Goal: Information Seeking & Learning: Find contact information

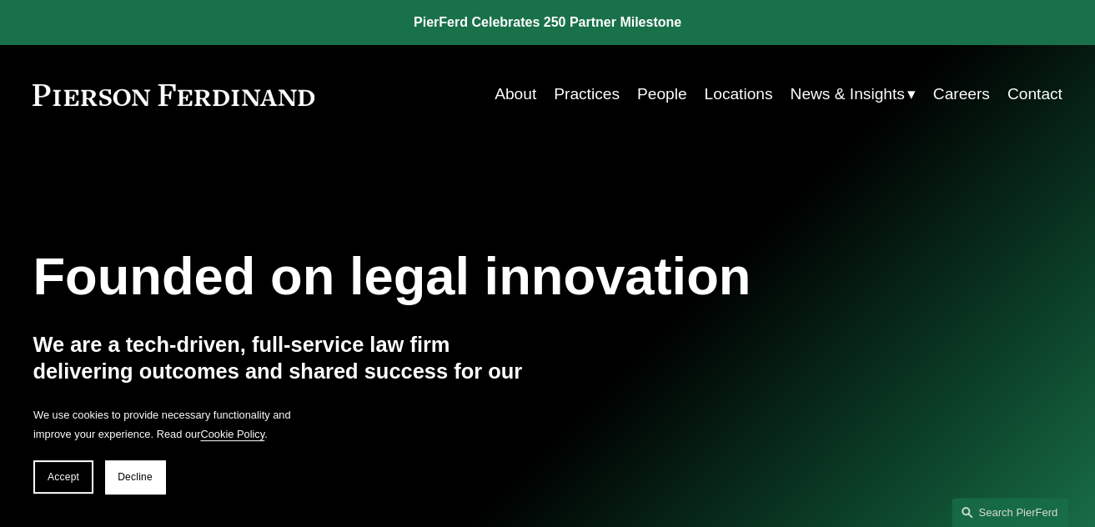
click at [495, 88] on link "About" at bounding box center [516, 94] width 42 height 32
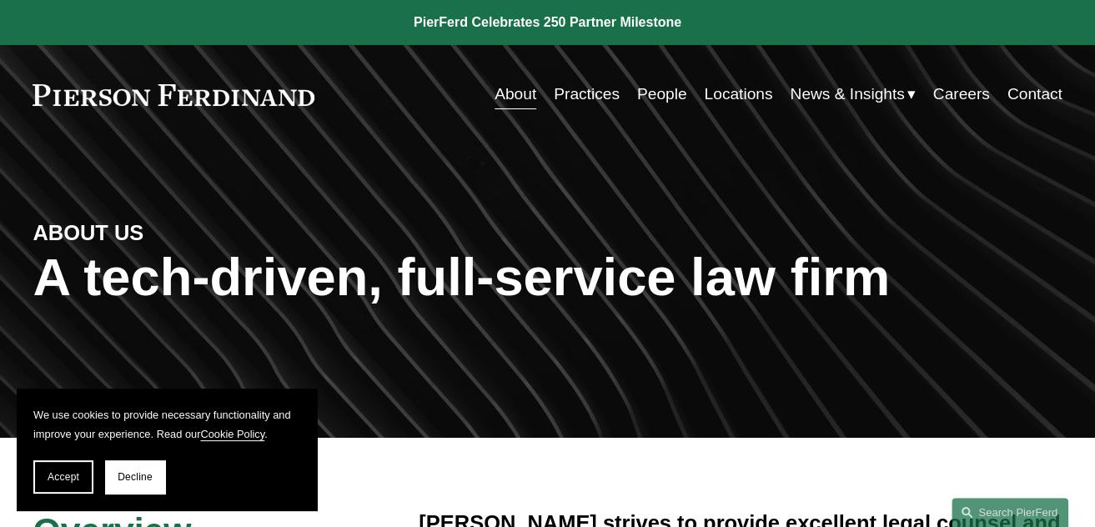
click at [644, 98] on link "People" at bounding box center [662, 94] width 50 height 32
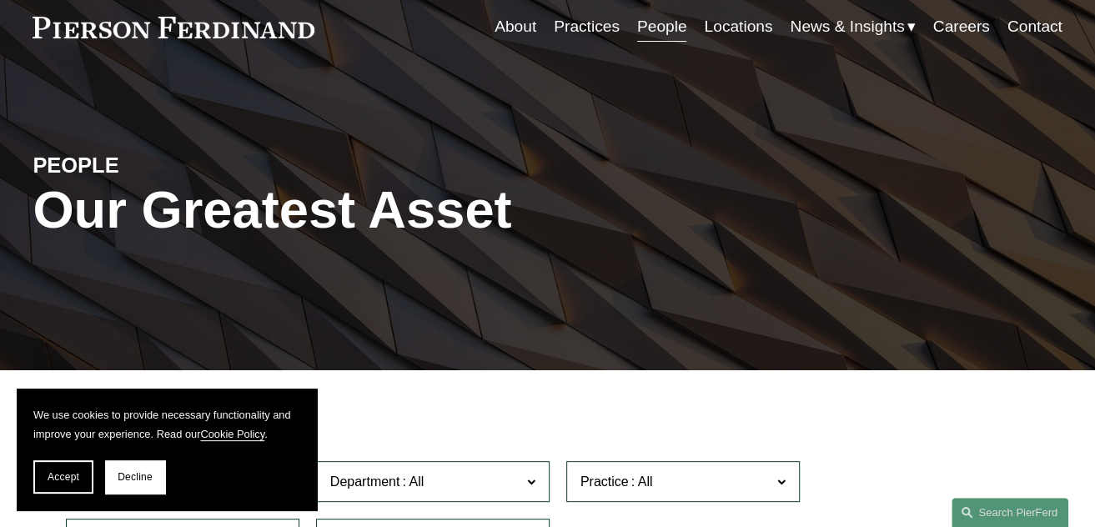
scroll to position [167, 0]
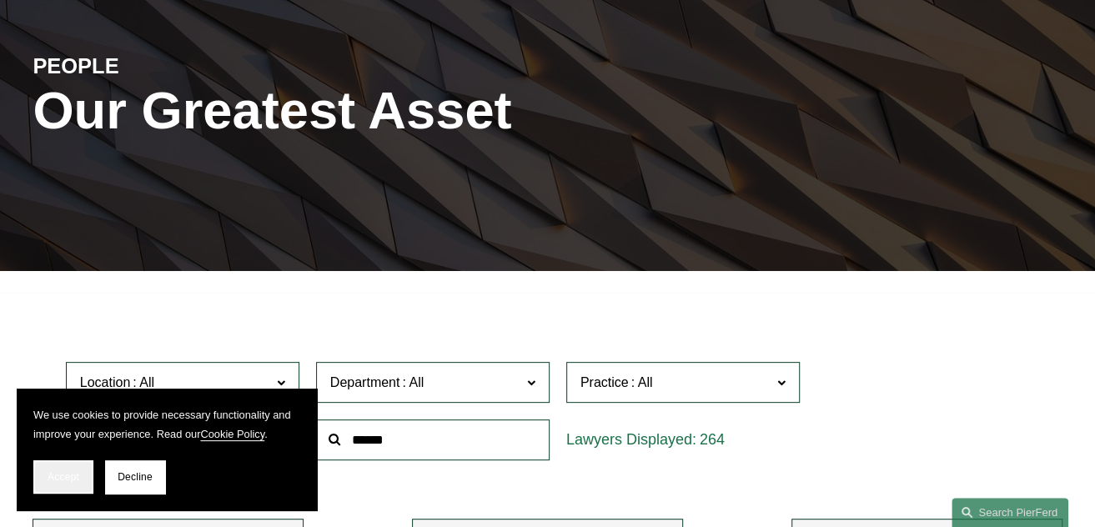
click at [83, 468] on button "Accept" at bounding box center [63, 476] width 60 height 33
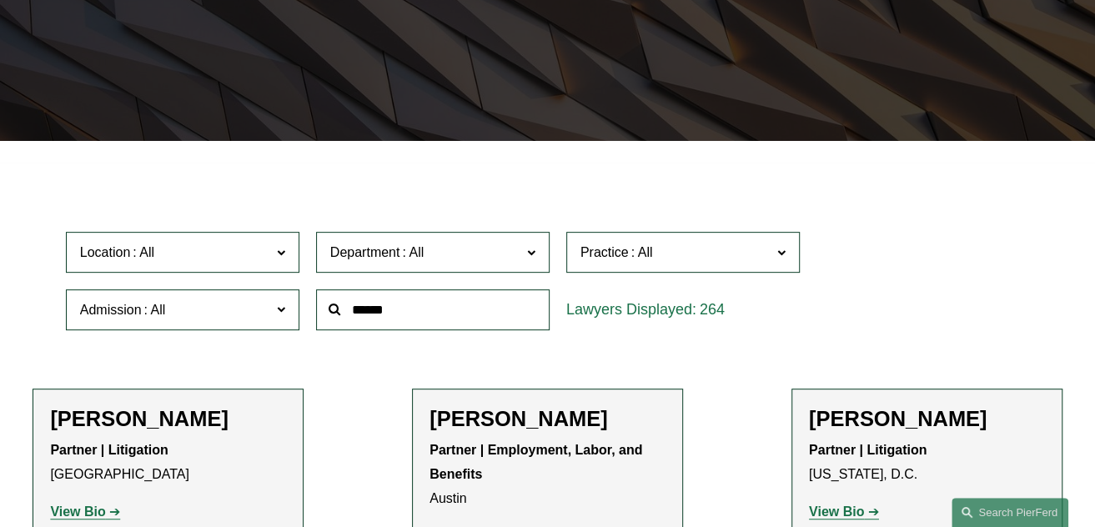
scroll to position [417, 0]
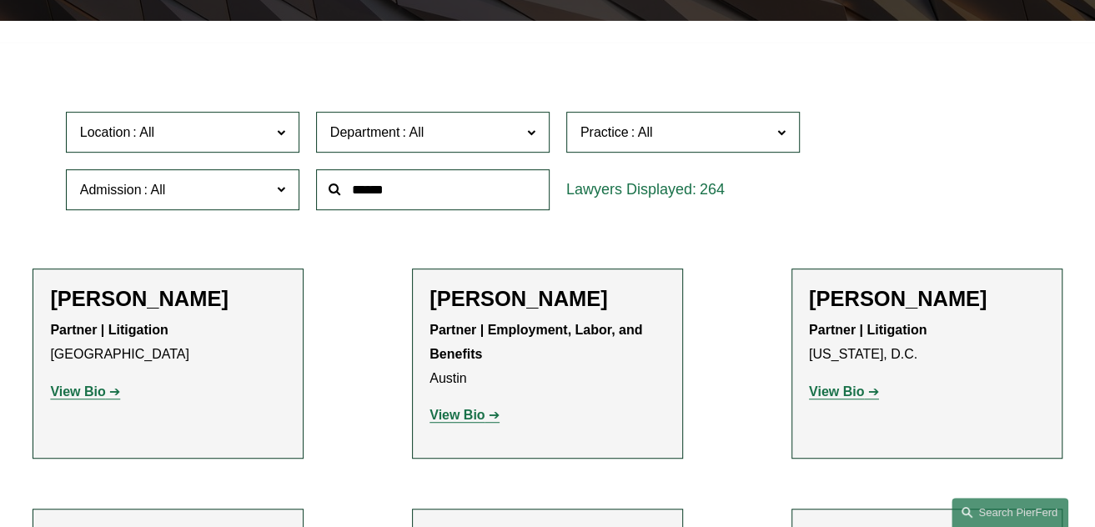
click at [357, 180] on input "text" at bounding box center [432, 189] width 233 height 41
type input "*******"
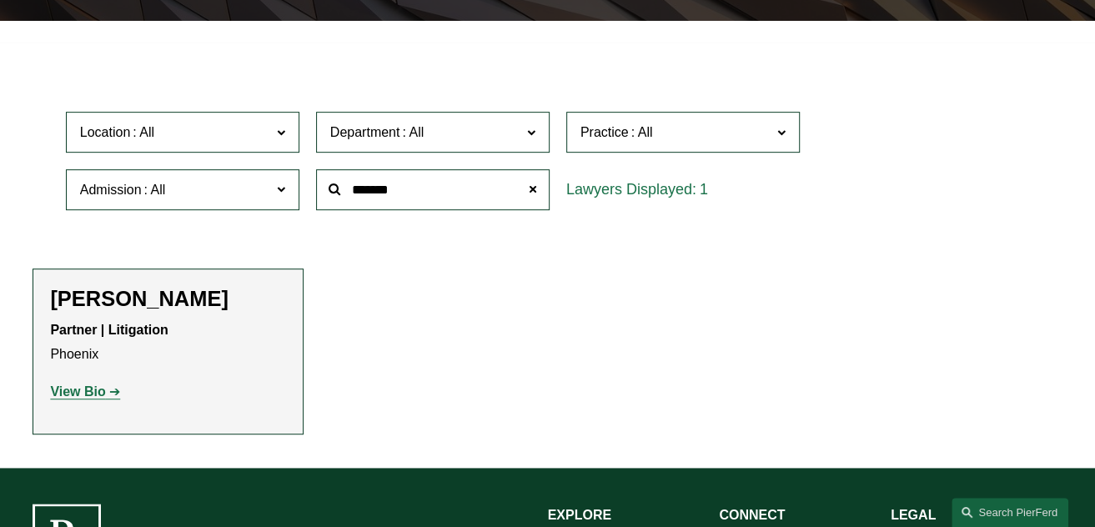
click at [98, 395] on strong "View Bio" at bounding box center [77, 391] width 55 height 14
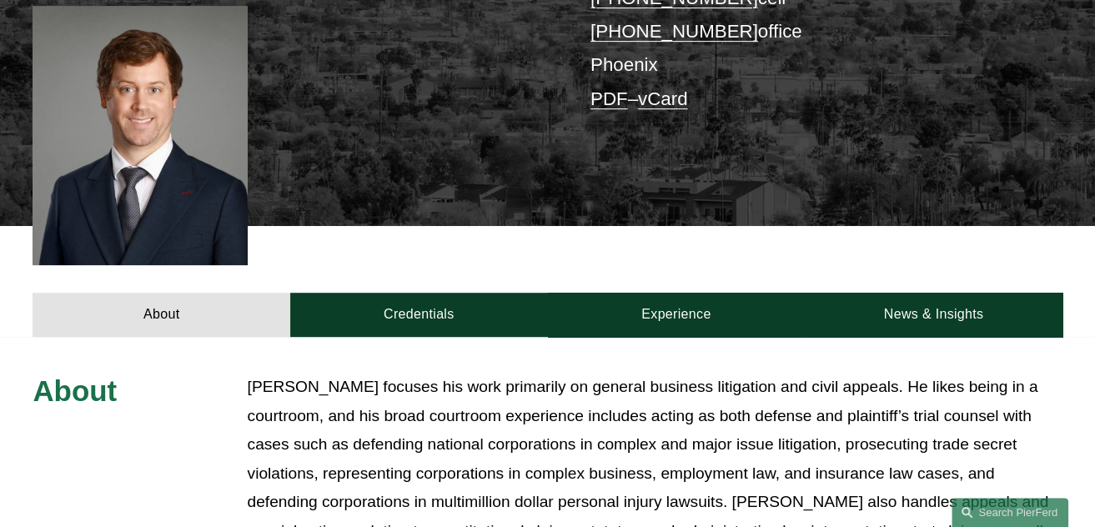
scroll to position [249, 0]
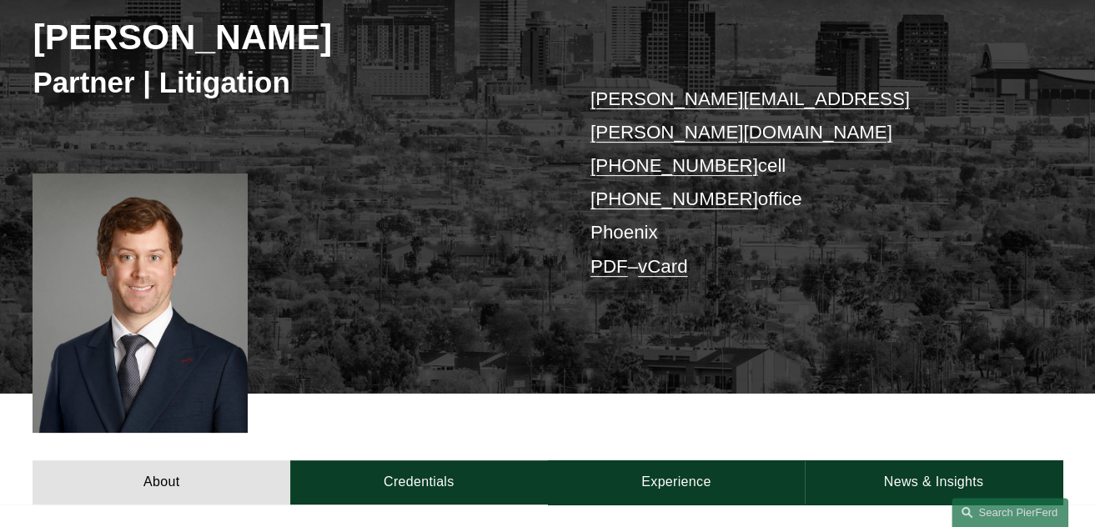
click at [614, 256] on link "PDF" at bounding box center [609, 266] width 38 height 21
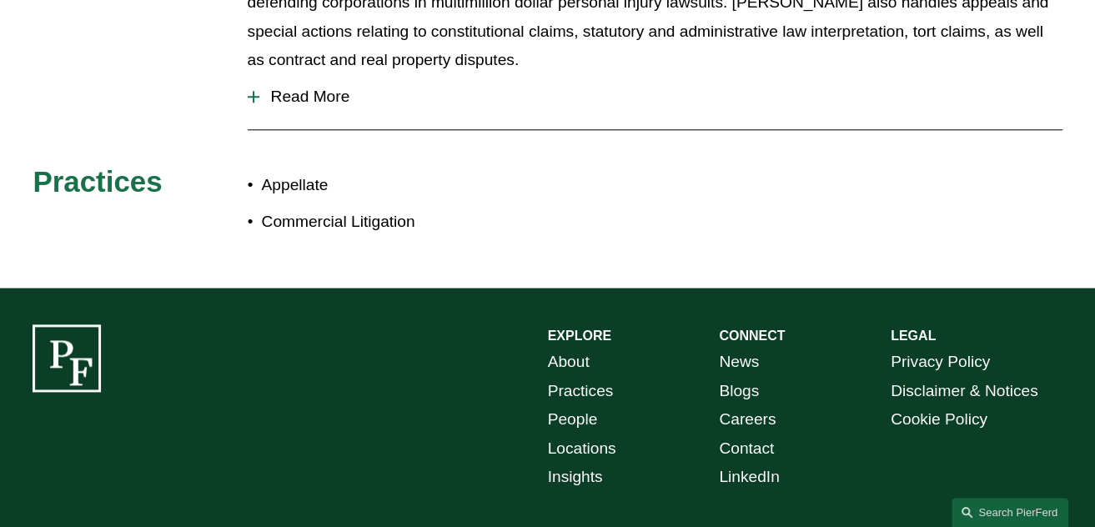
scroll to position [1008, 0]
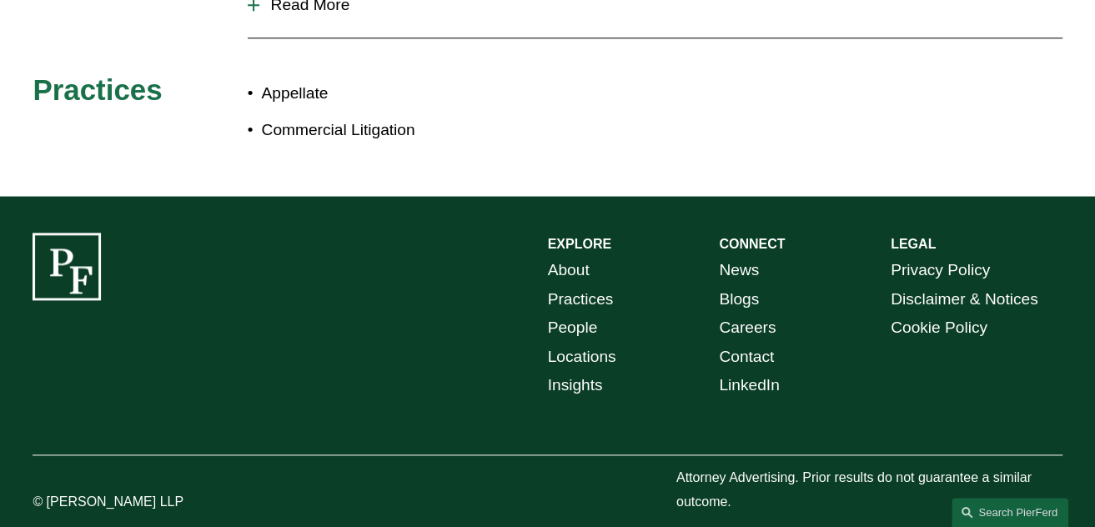
drag, startPoint x: 579, startPoint y: 330, endPoint x: 571, endPoint y: 319, distance: 13.2
click at [579, 343] on link "Locations" at bounding box center [582, 357] width 68 height 28
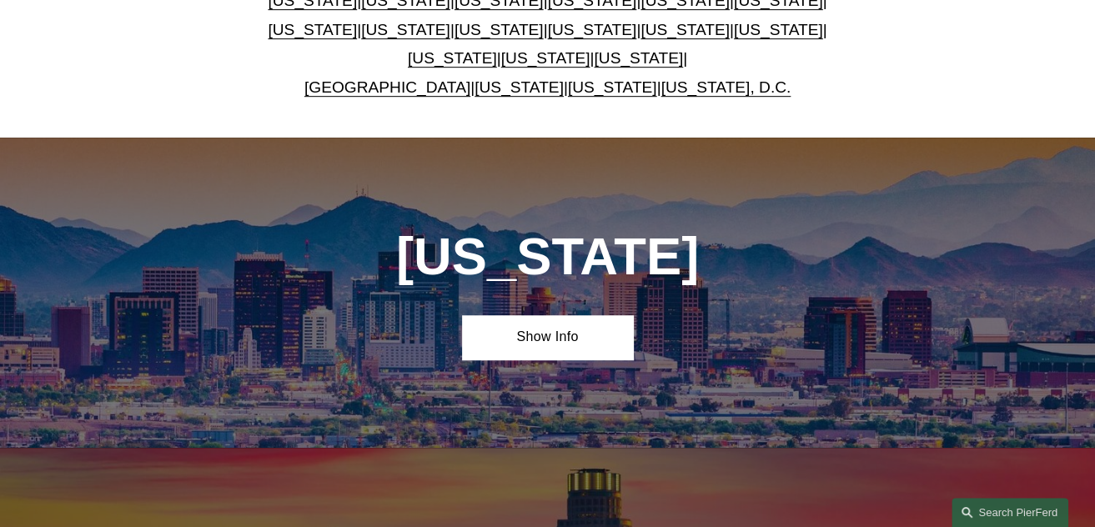
scroll to position [417, 0]
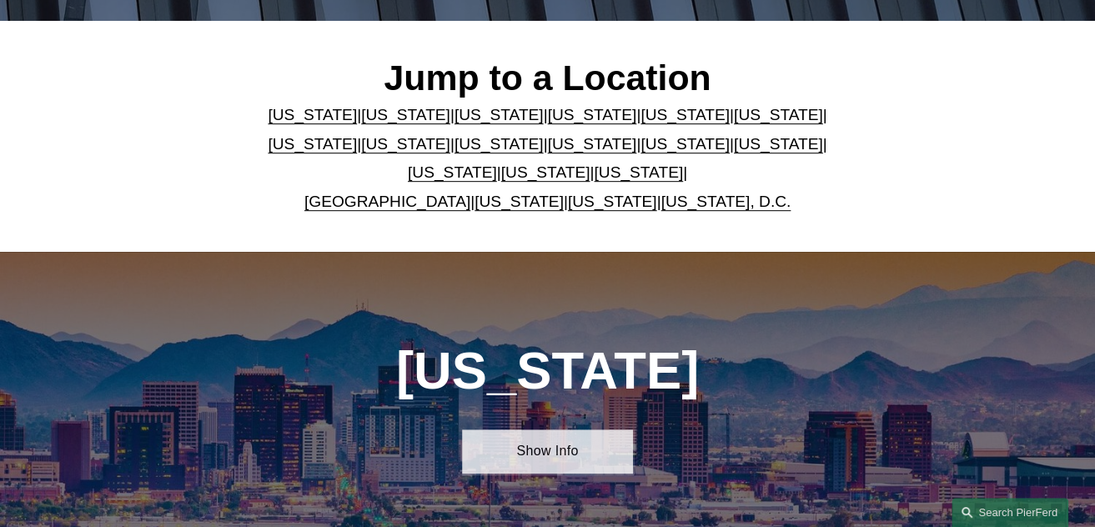
click at [514, 448] on link "Show Info" at bounding box center [548, 451] width 172 height 44
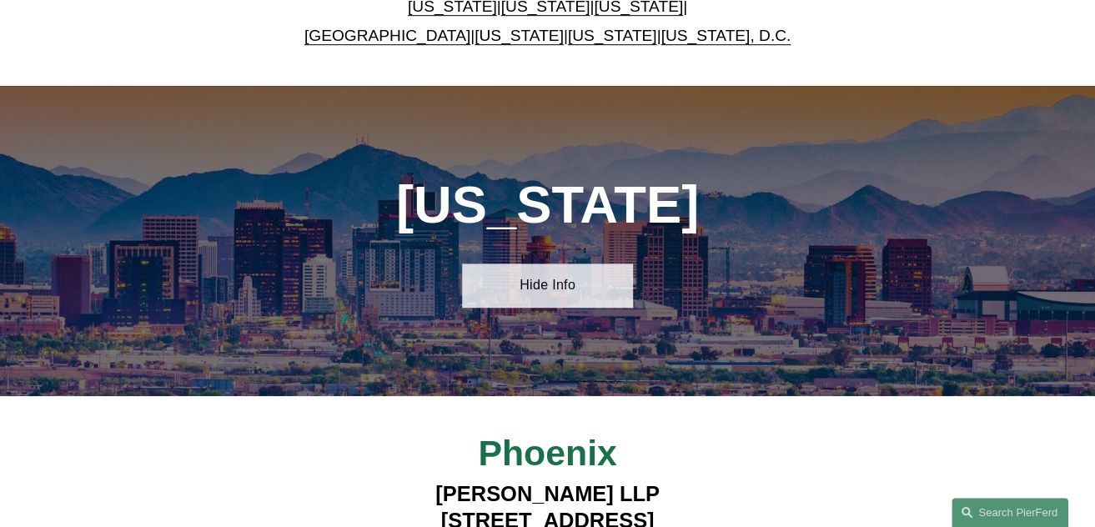
click at [557, 285] on link "Hide Info" at bounding box center [548, 286] width 172 height 44
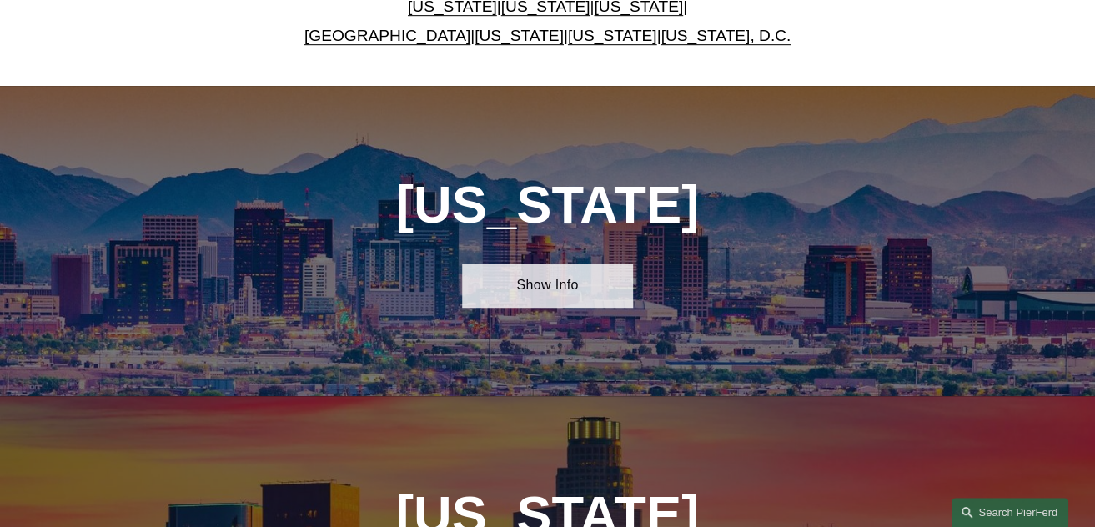
click at [549, 274] on link "Show Info" at bounding box center [548, 286] width 172 height 44
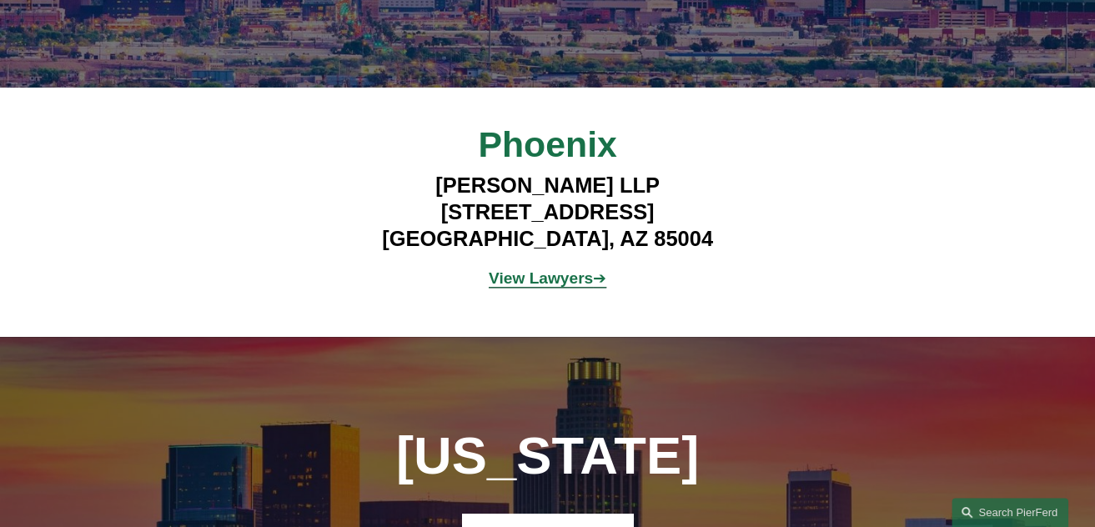
scroll to position [834, 0]
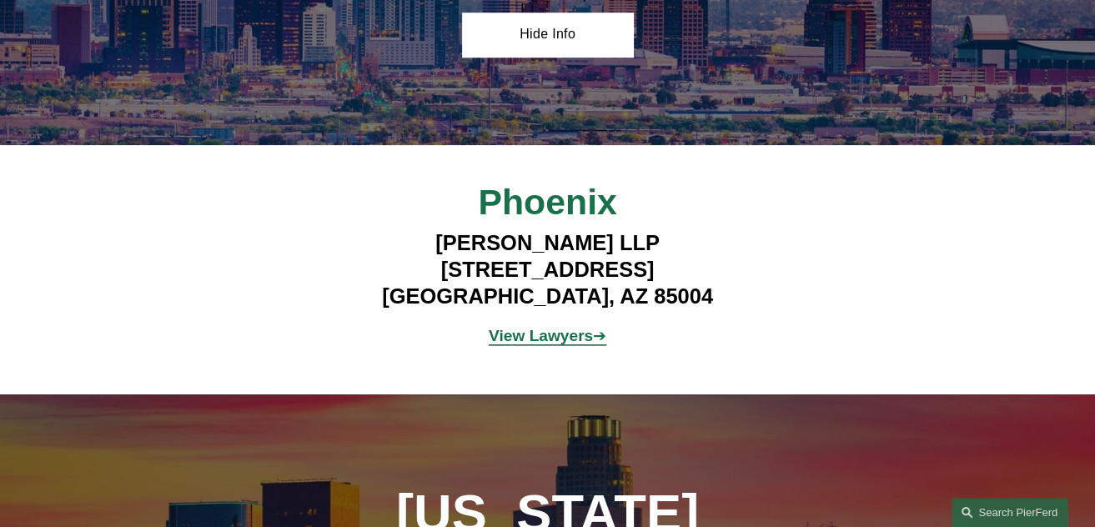
click at [501, 344] on strong "View Lawyers" at bounding box center [541, 336] width 104 height 18
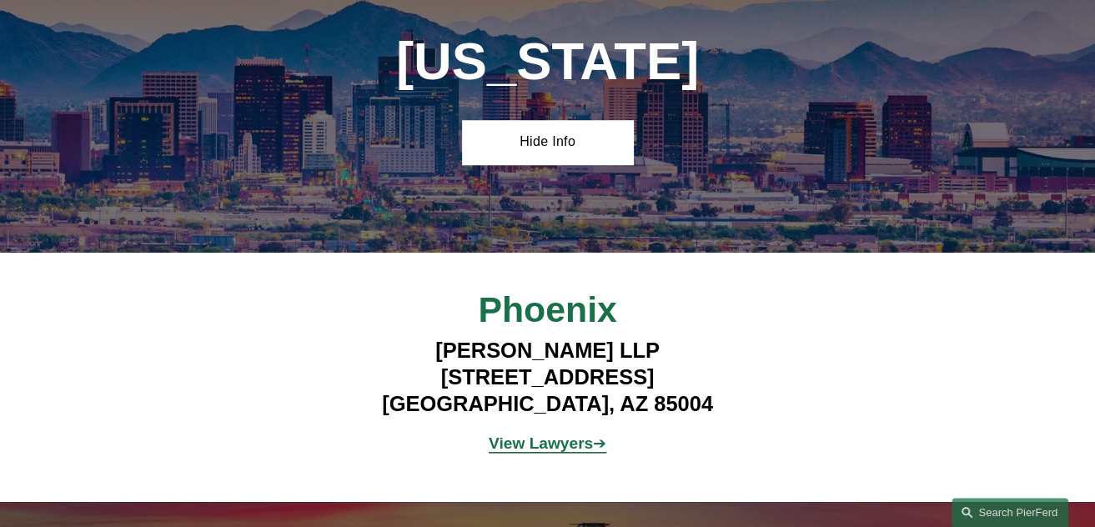
scroll to position [667, 0]
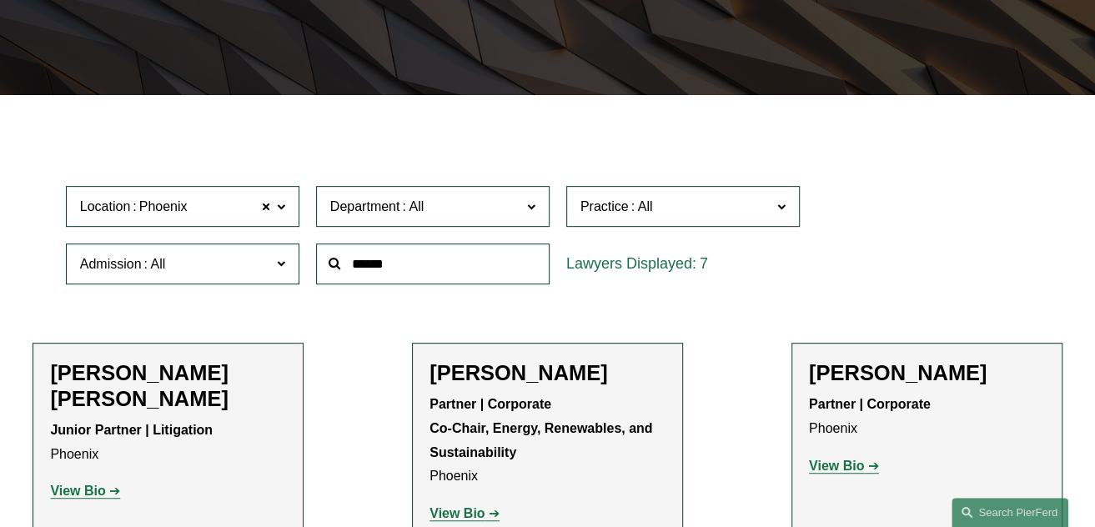
scroll to position [304, 0]
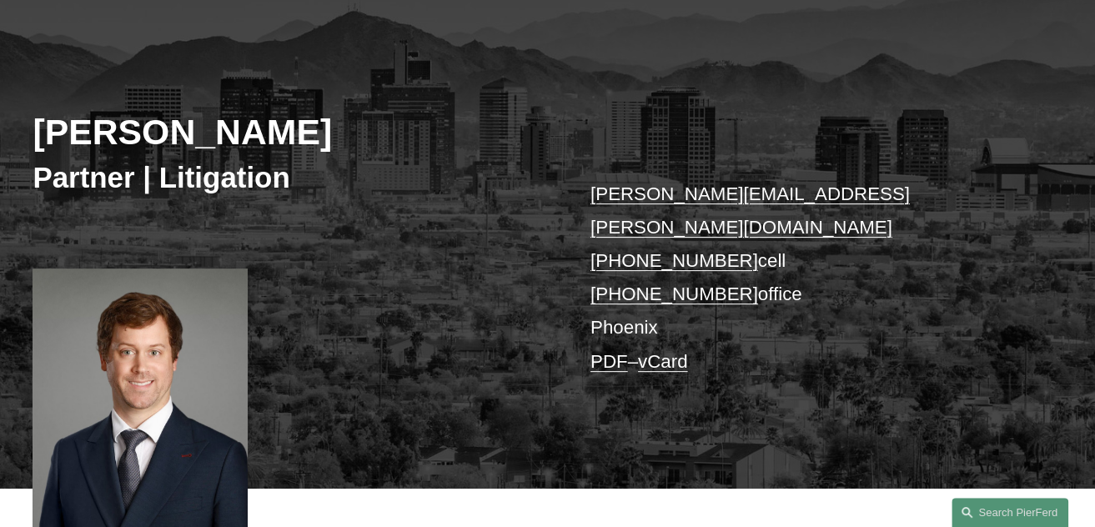
scroll to position [91, 0]
